Goal: Use online tool/utility

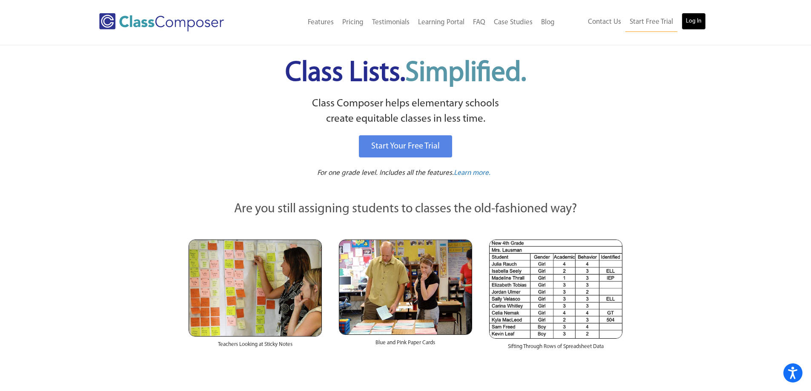
click at [685, 23] on link "Log In" at bounding box center [693, 21] width 24 height 17
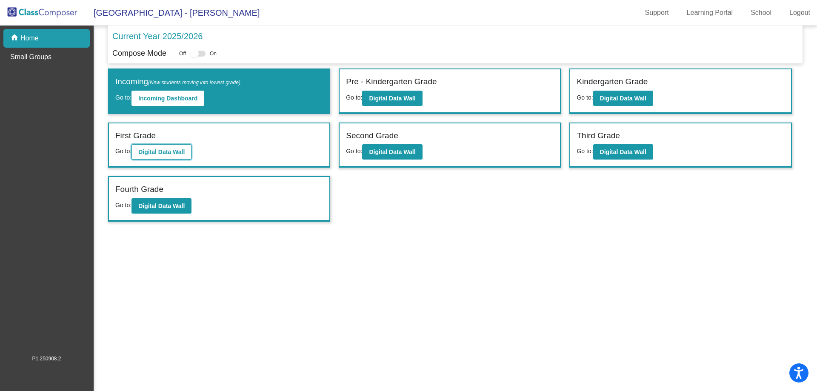
click at [177, 154] on b "Digital Data Wall" at bounding box center [161, 152] width 46 height 7
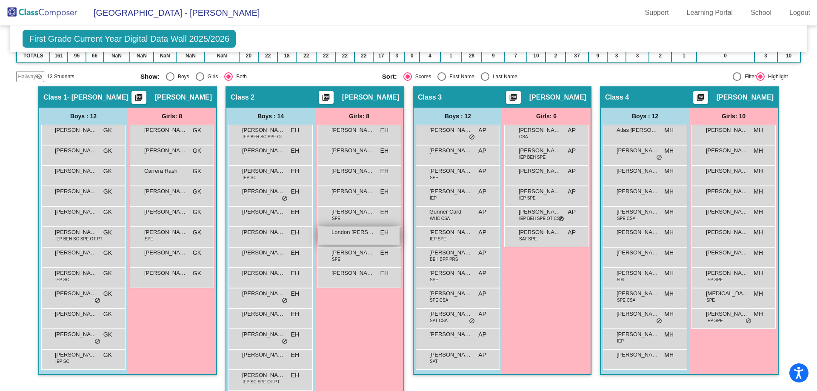
scroll to position [213, 0]
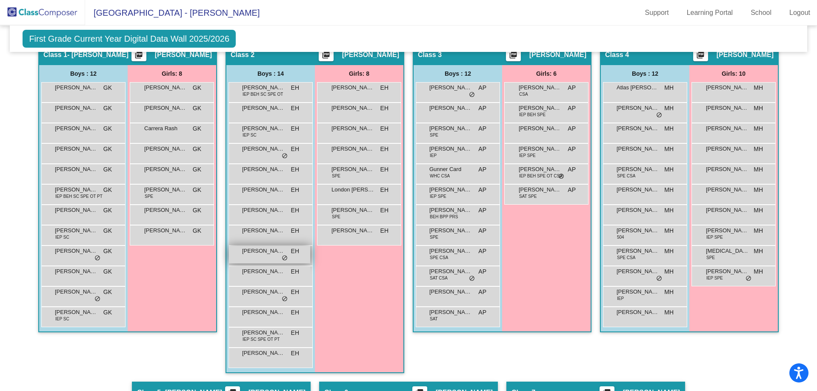
click at [283, 258] on span "do_not_disturb_alt" at bounding box center [285, 258] width 6 height 7
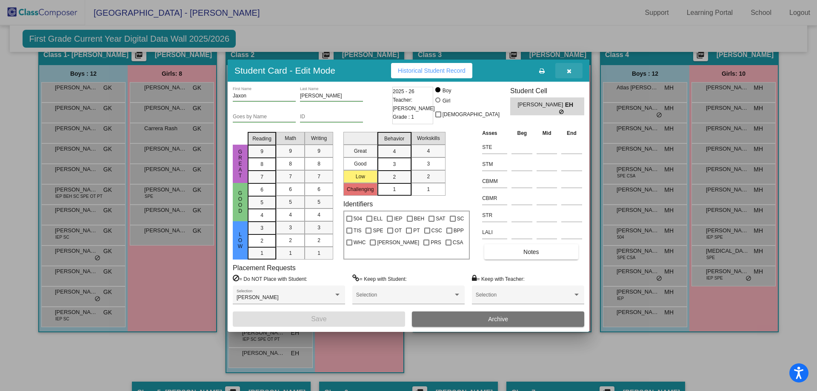
click at [574, 70] on button "button" at bounding box center [568, 70] width 27 height 15
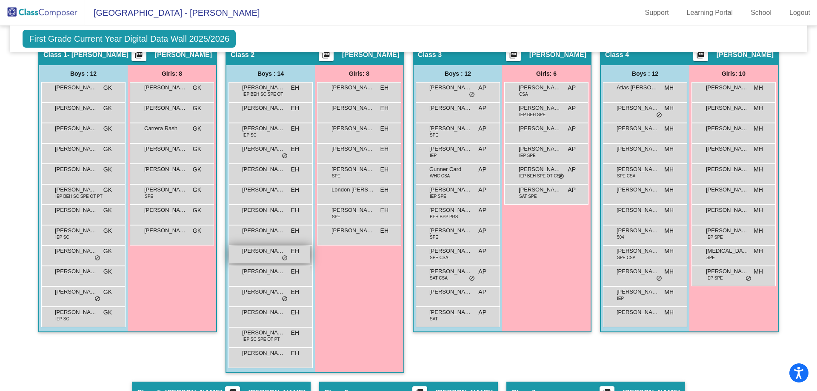
click at [273, 253] on span "Jaxon Meador" at bounding box center [263, 251] width 43 height 9
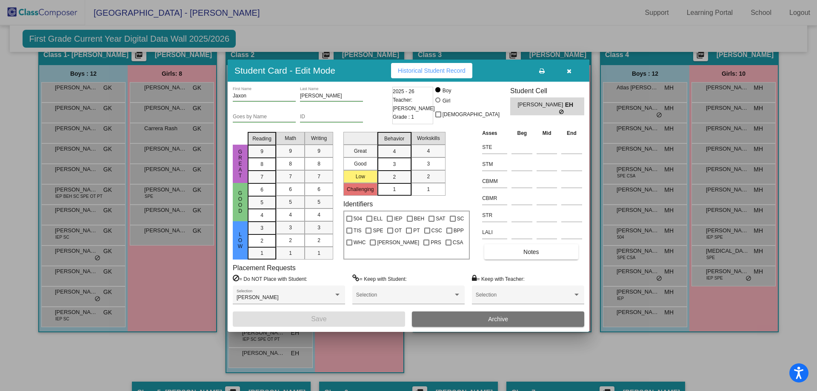
click at [569, 69] on icon "button" at bounding box center [569, 71] width 5 height 6
